Goal: Task Accomplishment & Management: Manage account settings

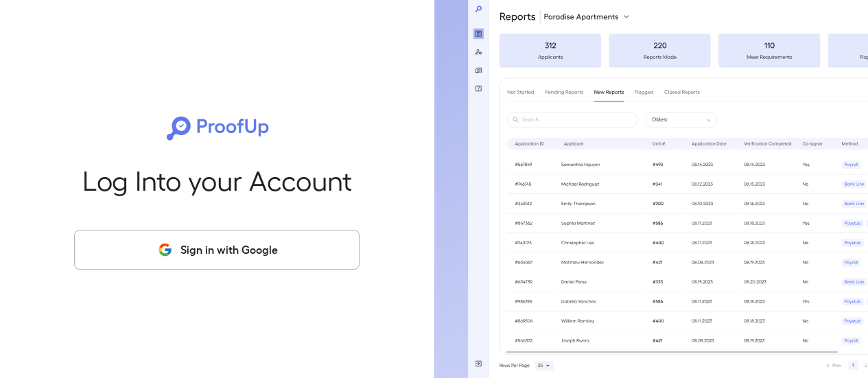
click at [249, 235] on button "Sign in with Google" at bounding box center [216, 250] width 285 height 40
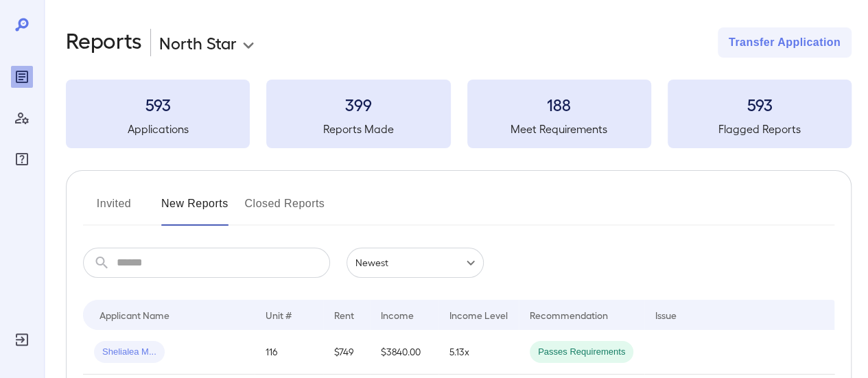
click at [119, 197] on button "Invited" at bounding box center [114, 209] width 62 height 33
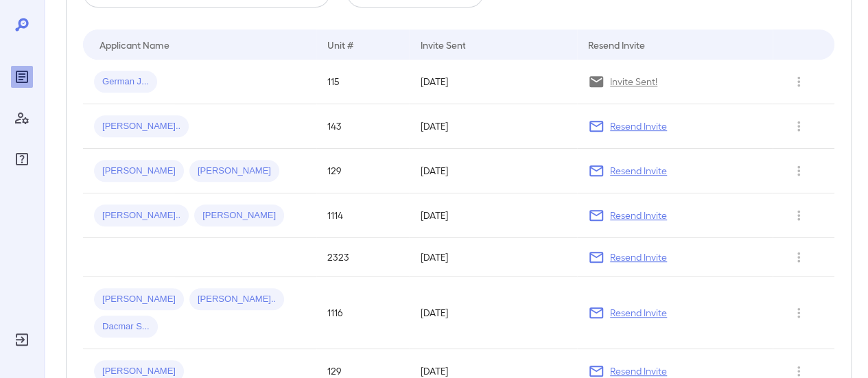
scroll to position [274, 0]
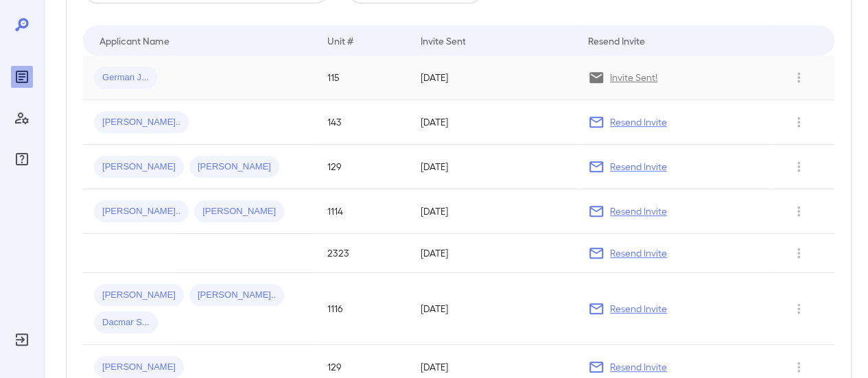
click at [224, 76] on div "German J..." at bounding box center [199, 78] width 211 height 22
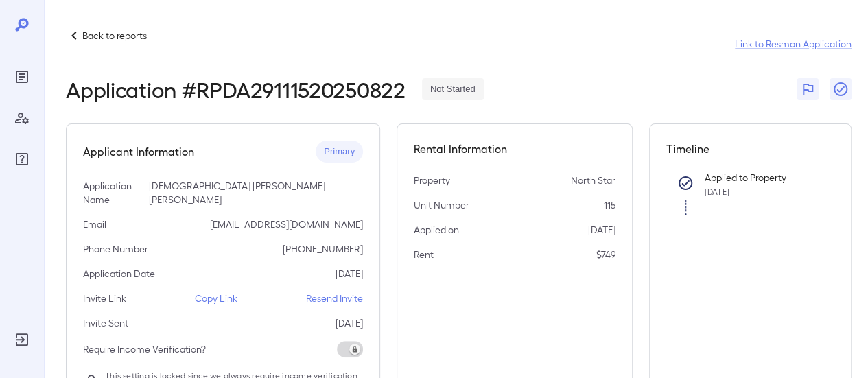
click at [211, 291] on p "Copy Link" at bounding box center [216, 298] width 43 height 14
click at [133, 34] on p "Back to reports" at bounding box center [114, 36] width 64 height 14
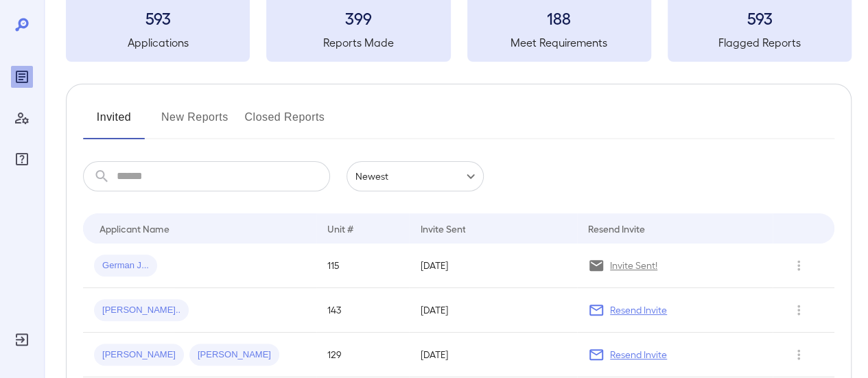
scroll to position [69, 0]
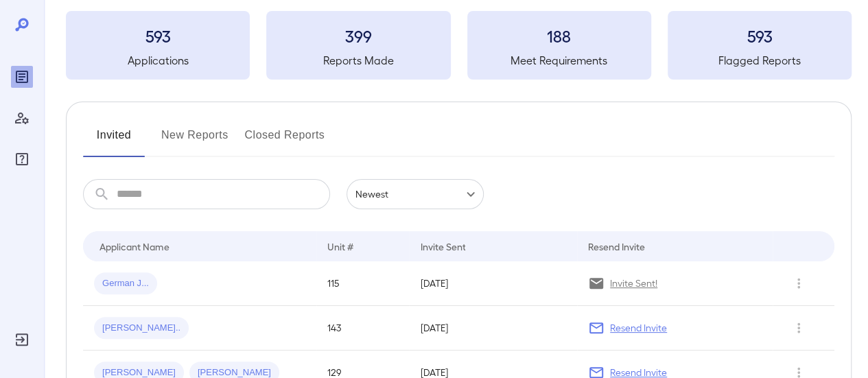
click at [199, 132] on button "New Reports" at bounding box center [194, 140] width 67 height 33
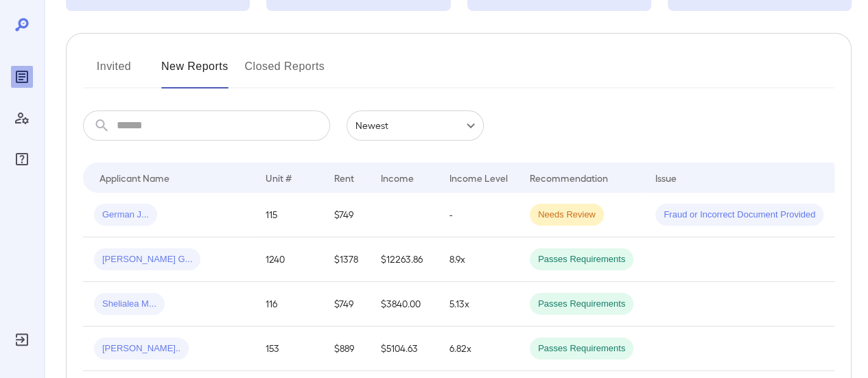
scroll to position [206, 0]
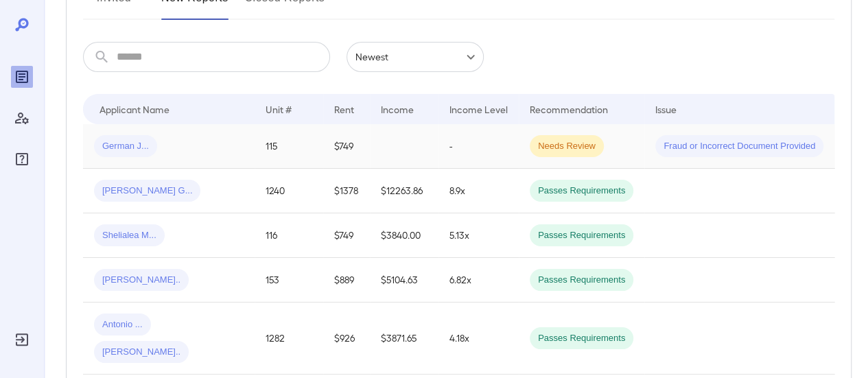
click at [213, 141] on div "German J..." at bounding box center [169, 146] width 150 height 22
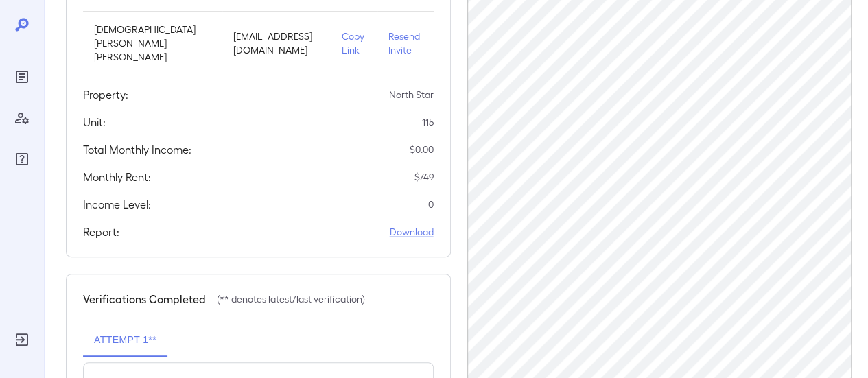
scroll to position [274, 0]
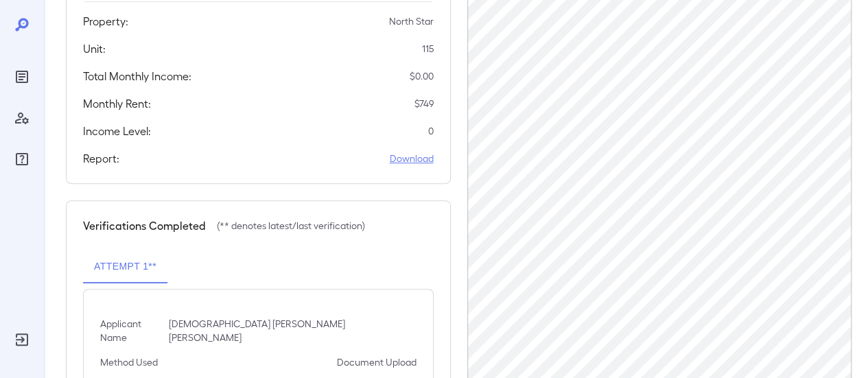
click at [411, 154] on link "Download" at bounding box center [412, 159] width 44 height 14
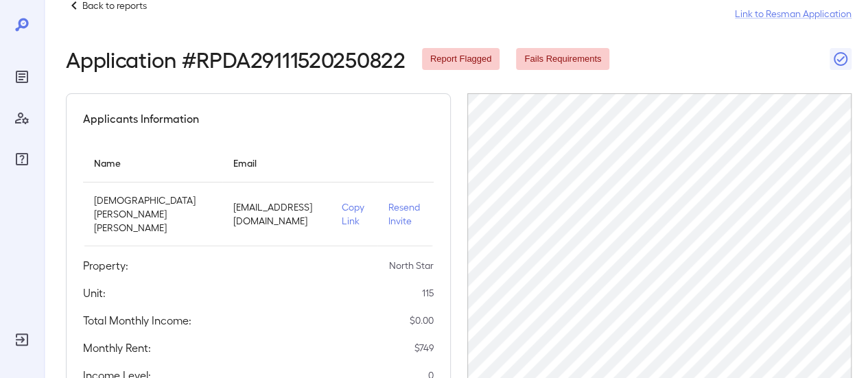
scroll to position [0, 0]
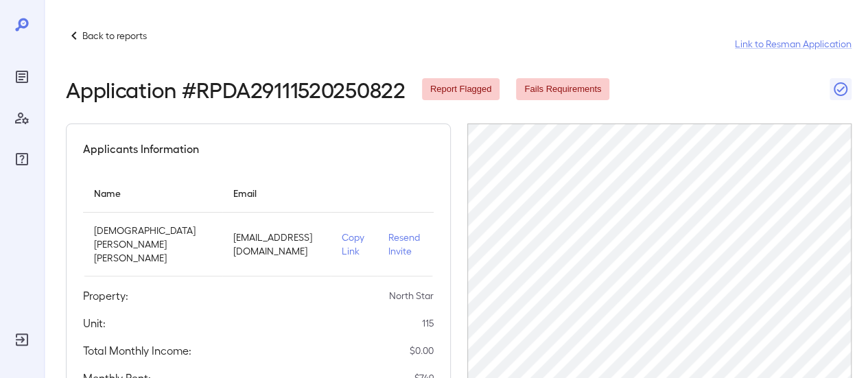
click at [388, 243] on p "Resend Invite" at bounding box center [405, 243] width 34 height 27
click at [114, 29] on p "Back to reports" at bounding box center [114, 36] width 64 height 14
